Goal: Book appointment/travel/reservation

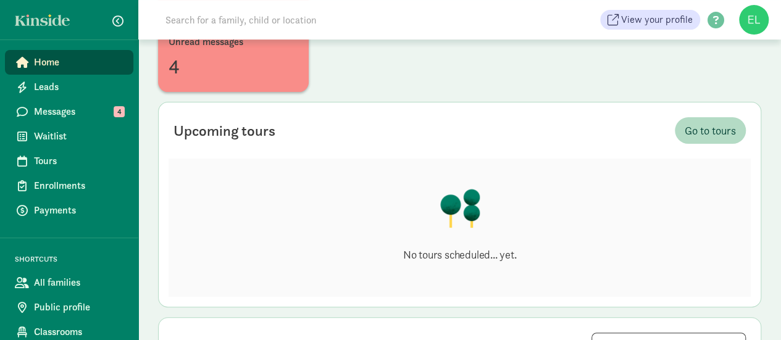
scroll to position [133, 0]
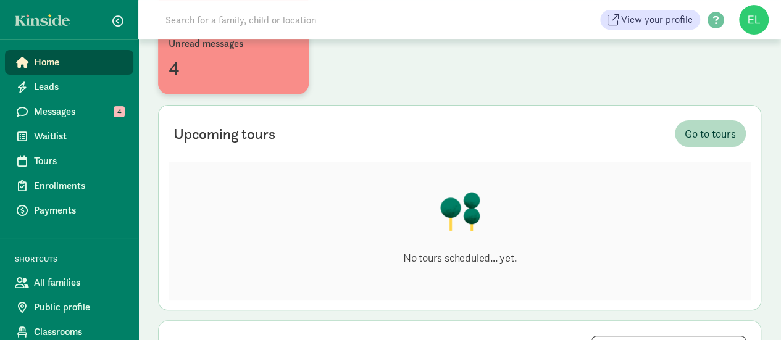
click at [206, 77] on div "4" at bounding box center [234, 69] width 130 height 30
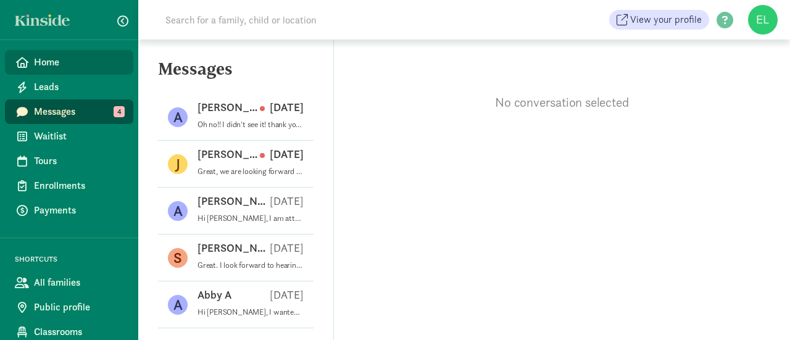
click at [34, 62] on span "Home" at bounding box center [78, 62] width 89 height 15
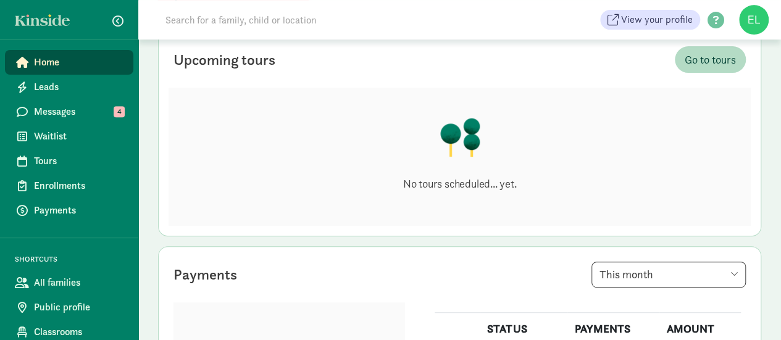
scroll to position [204, 0]
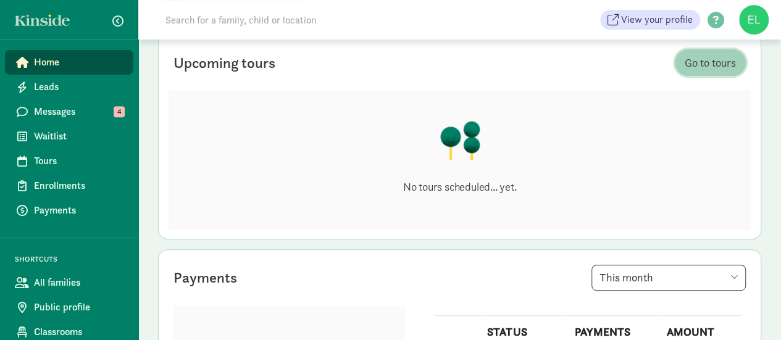
click at [711, 61] on span "Go to tours" at bounding box center [709, 62] width 51 height 17
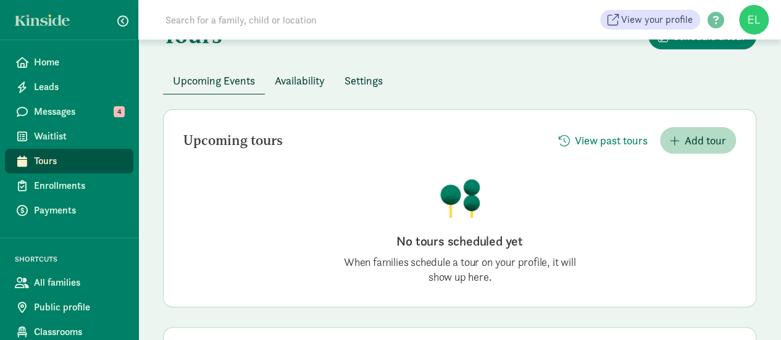
scroll to position [35, 0]
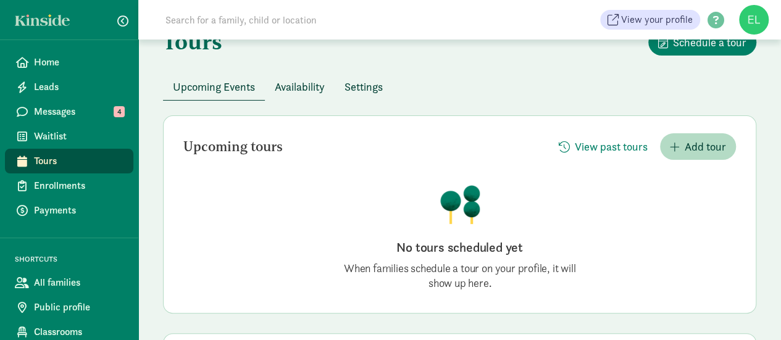
click at [368, 88] on span "Settings" at bounding box center [363, 86] width 38 height 17
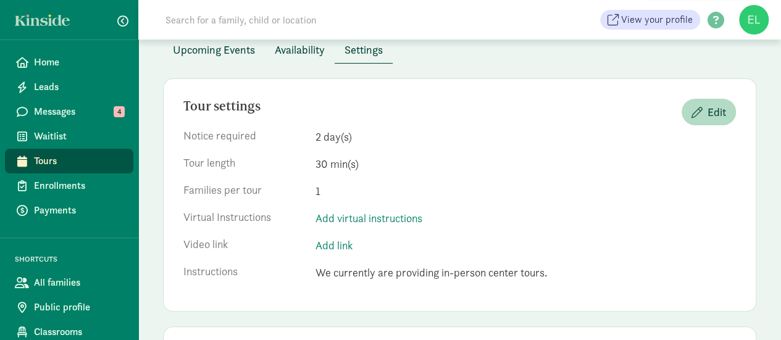
scroll to position [72, 0]
click at [195, 54] on span "Upcoming Events" at bounding box center [214, 50] width 82 height 17
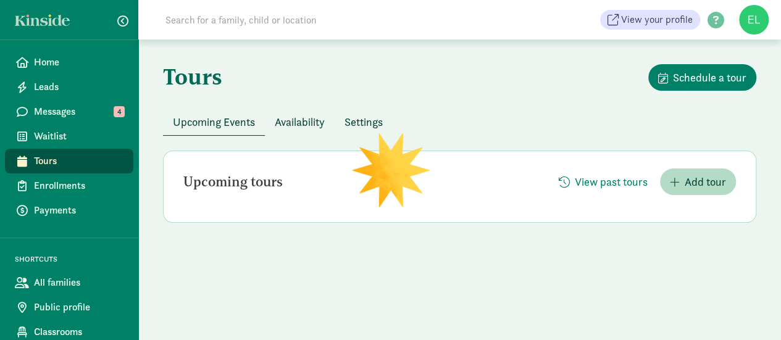
scroll to position [0, 0]
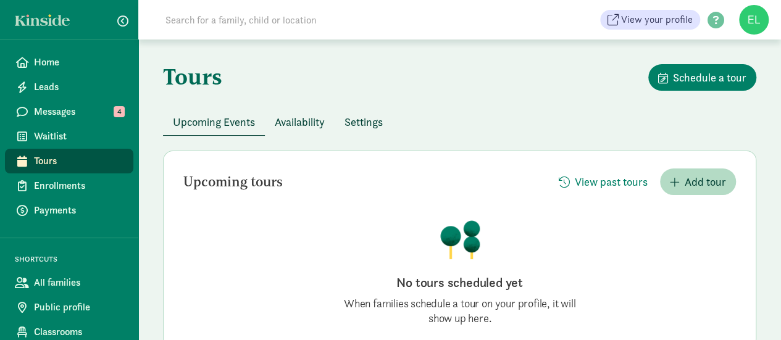
click at [279, 106] on div "Tours Schedule a tour" at bounding box center [459, 86] width 593 height 44
click at [291, 127] on span "Availability" at bounding box center [300, 122] width 50 height 17
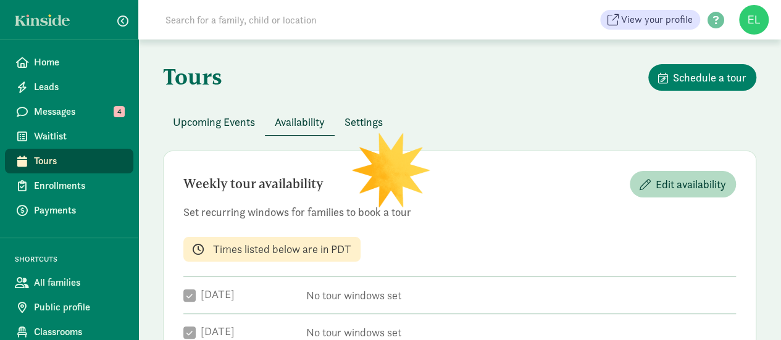
checkbox input "true"
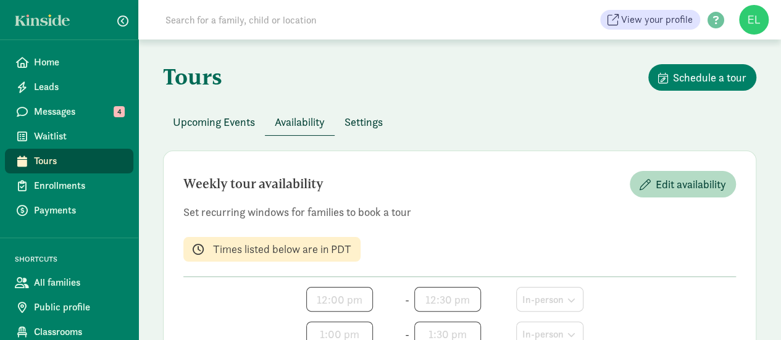
scroll to position [28, 0]
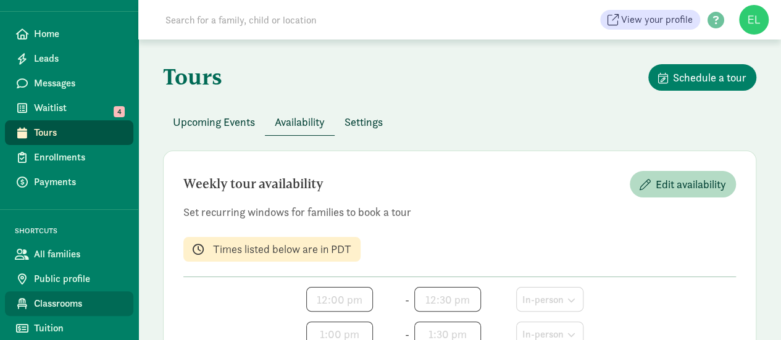
click at [58, 299] on span "Classrooms" at bounding box center [78, 303] width 89 height 15
